Goal: Information Seeking & Learning: Understand process/instructions

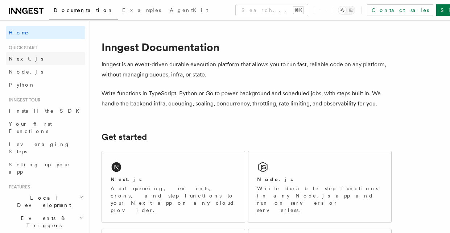
click at [21, 62] on span "Next.js" at bounding box center [26, 58] width 34 height 7
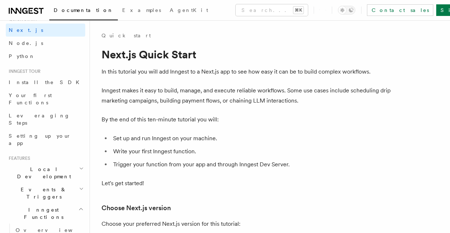
scroll to position [29, 0]
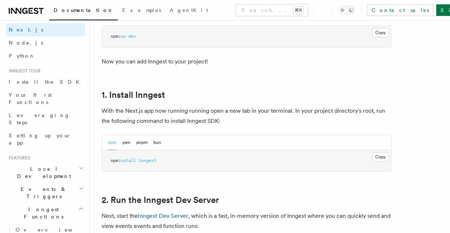
scroll to position [363, 0]
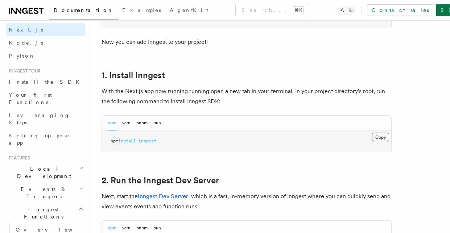
click at [378, 139] on button "Copy Copied" at bounding box center [380, 137] width 17 height 9
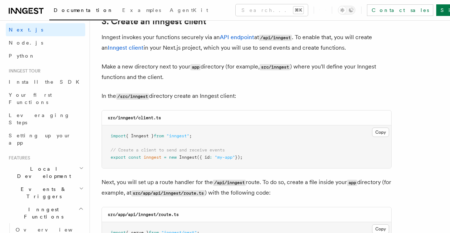
scroll to position [870, 0]
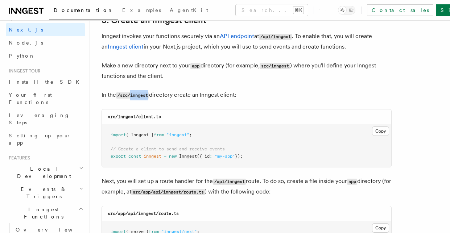
drag, startPoint x: 132, startPoint y: 97, endPoint x: 151, endPoint y: 95, distance: 19.3
click at [149, 95] on code "/src/inngest" at bounding box center [132, 95] width 33 height 6
copy code "inngest"
drag, startPoint x: 140, startPoint y: 117, endPoint x: 165, endPoint y: 116, distance: 25.8
click at [165, 116] on div "src/inngest/client.ts" at bounding box center [246, 117] width 289 height 15
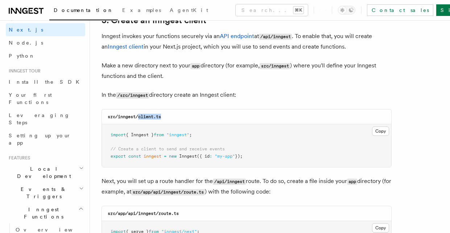
copy code "client.ts"
click at [379, 129] on button "Copy Copied" at bounding box center [380, 131] width 17 height 9
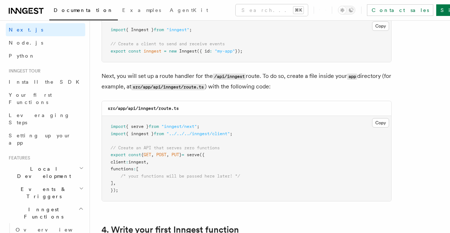
scroll to position [986, 0]
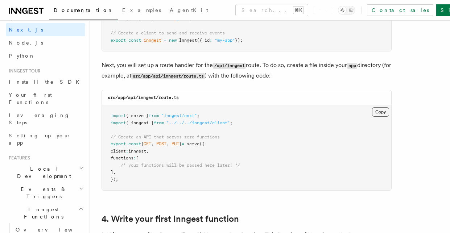
click at [384, 113] on button "Copy Copied" at bounding box center [380, 111] width 17 height 9
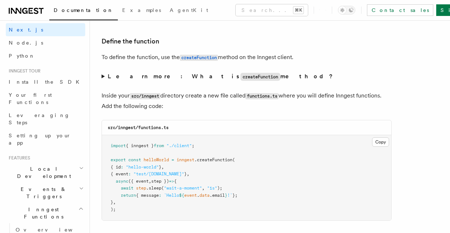
scroll to position [1233, 0]
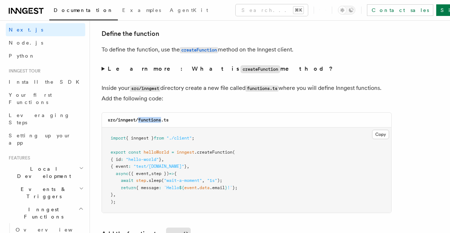
drag, startPoint x: 140, startPoint y: 120, endPoint x: 162, endPoint y: 120, distance: 21.8
click at [162, 120] on code "src/inngest/functions.ts" at bounding box center [138, 119] width 61 height 5
copy code "functions"
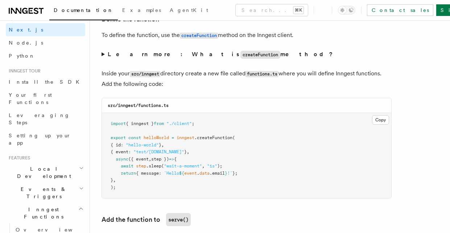
scroll to position [1262, 0]
